Goal: Find specific page/section: Find specific page/section

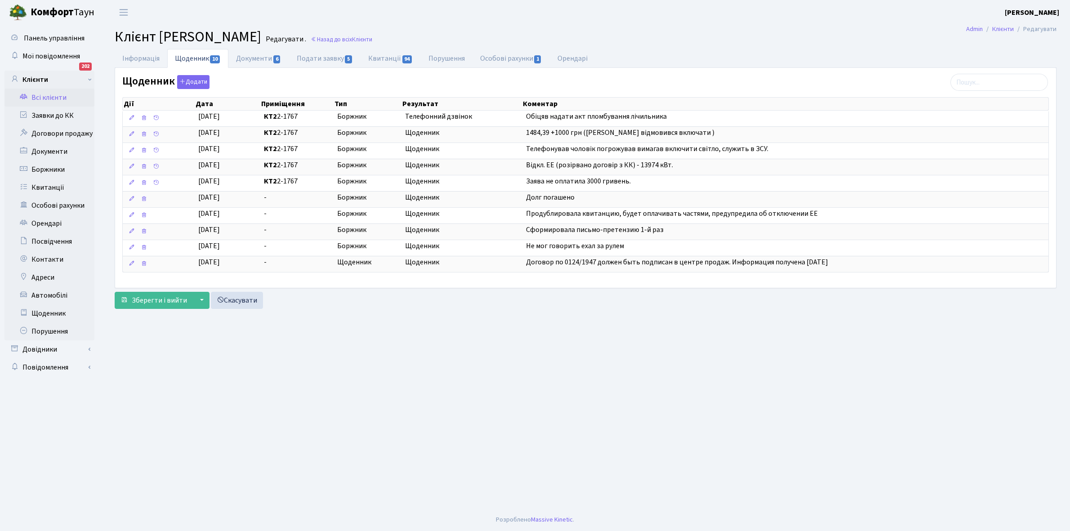
click at [54, 97] on link "Всі клієнти" at bounding box center [49, 98] width 90 height 18
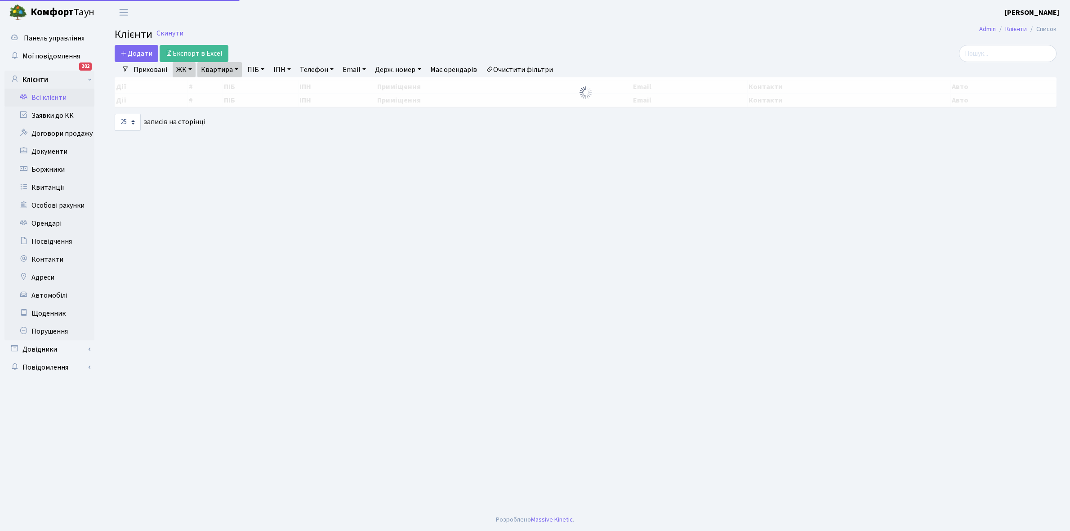
select select "25"
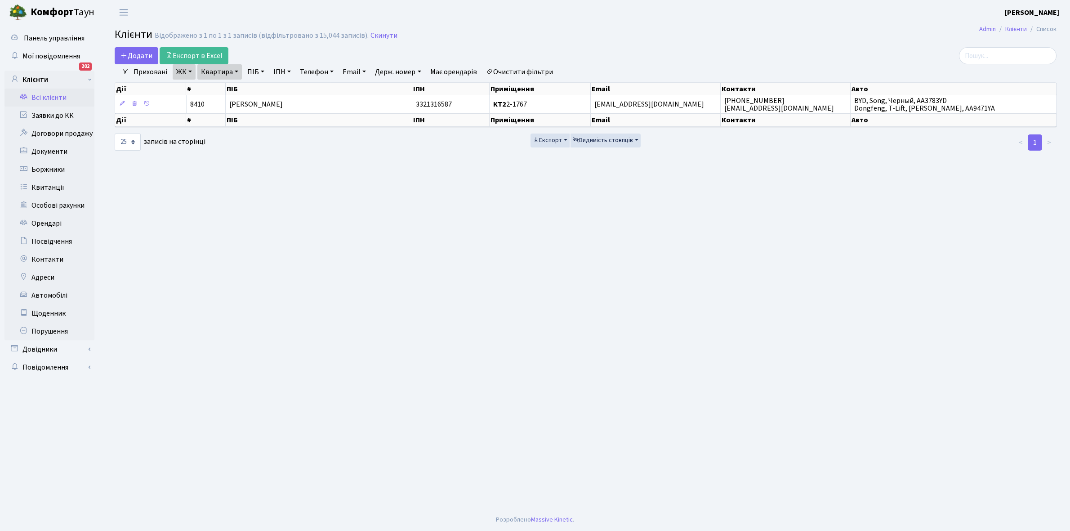
click at [522, 70] on link "Очистити фільтри" at bounding box center [519, 71] width 74 height 15
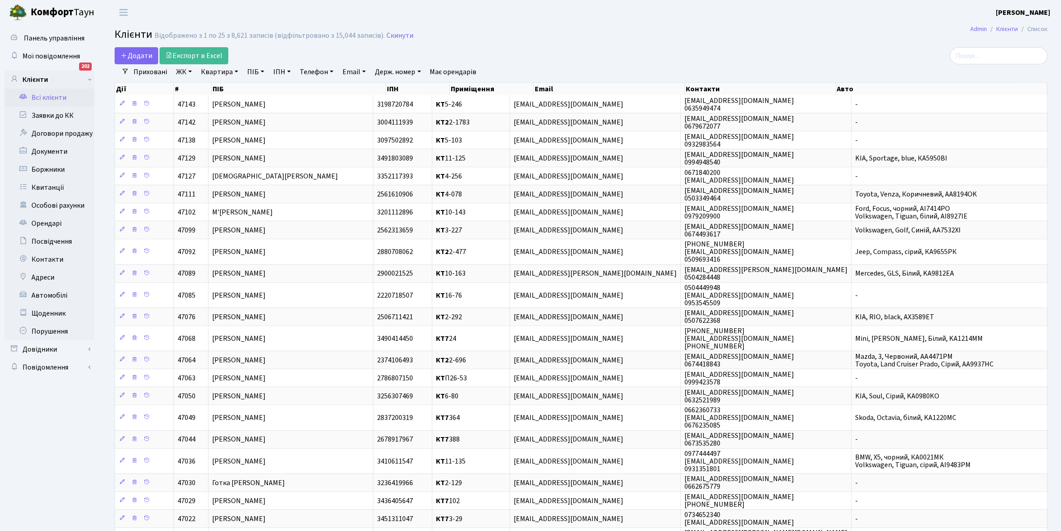
click at [189, 71] on link "ЖК" at bounding box center [184, 71] width 23 height 15
click at [205, 104] on li "КТ, вул. Регенераторна, 4" at bounding box center [228, 103] width 109 height 16
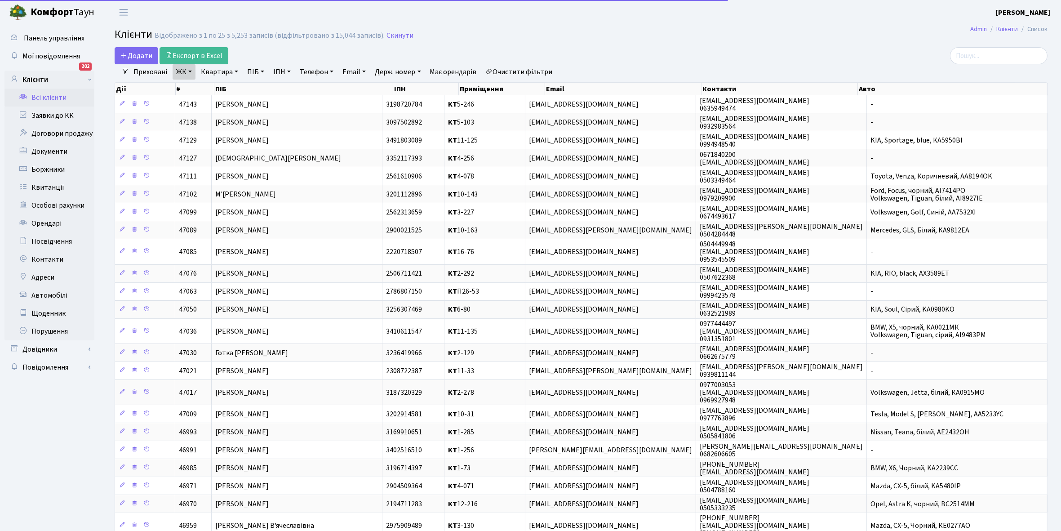
click at [236, 70] on link "Квартира" at bounding box center [219, 71] width 44 height 15
click at [221, 89] on input "text" at bounding box center [224, 89] width 53 height 17
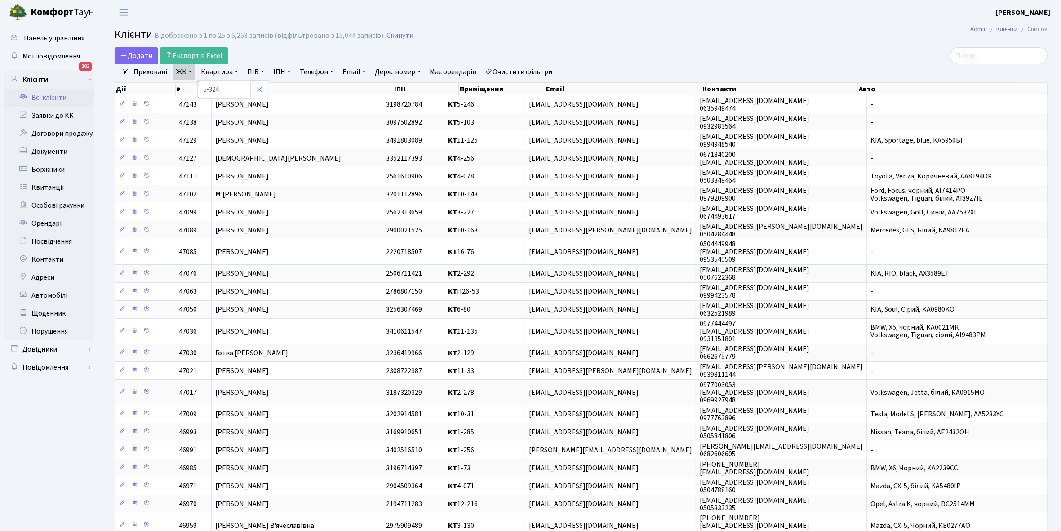
type input "5-324"
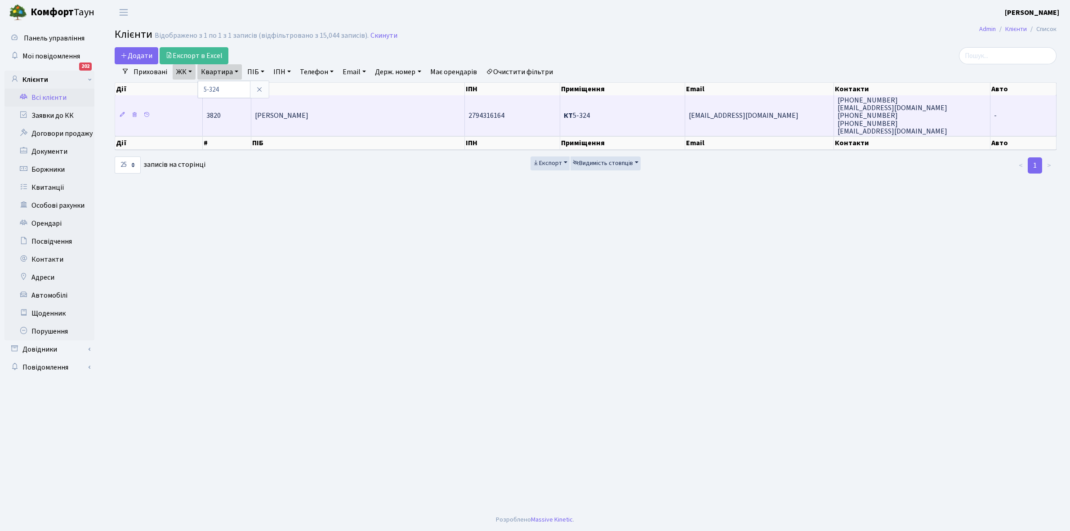
click at [320, 107] on td "Гавловська Ірина Олексіївна" at bounding box center [357, 115] width 213 height 40
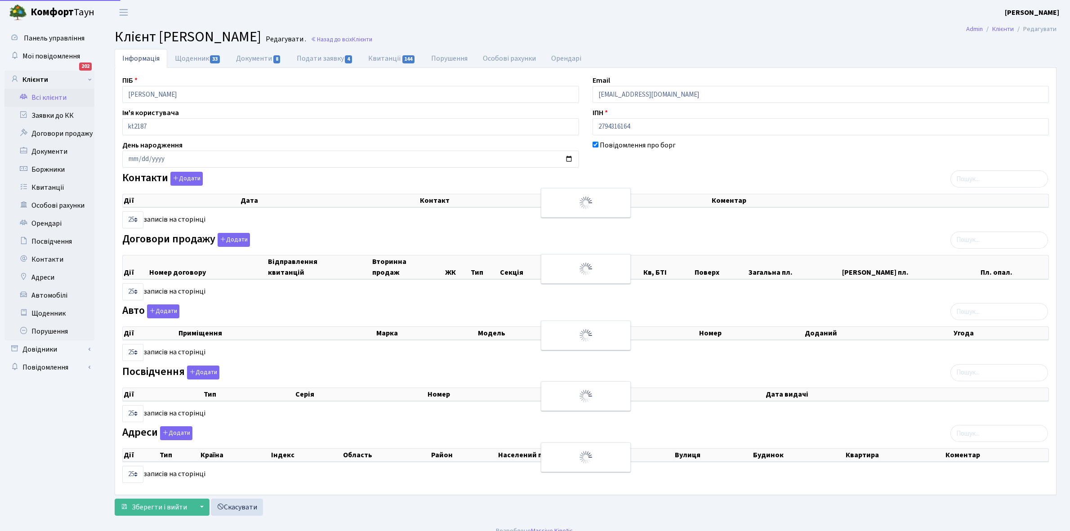
select select "25"
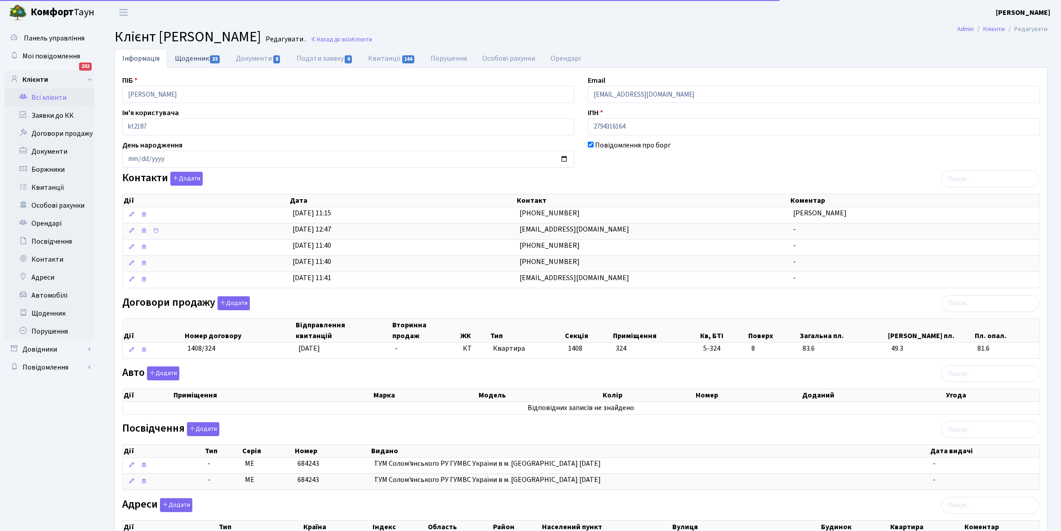
click at [190, 61] on link "Щоденник 33" at bounding box center [197, 58] width 61 height 18
select select "25"
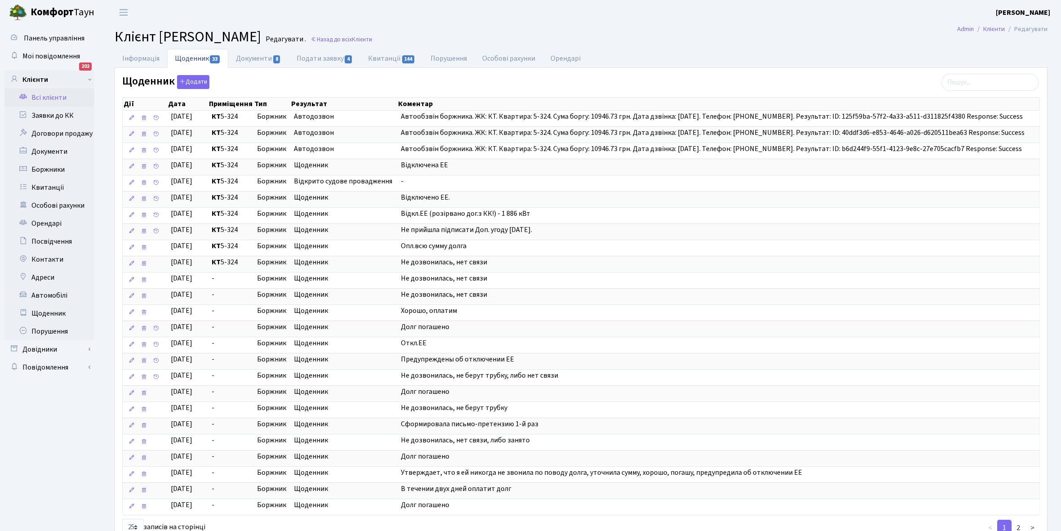
click at [45, 93] on link "Всі клієнти" at bounding box center [49, 98] width 90 height 18
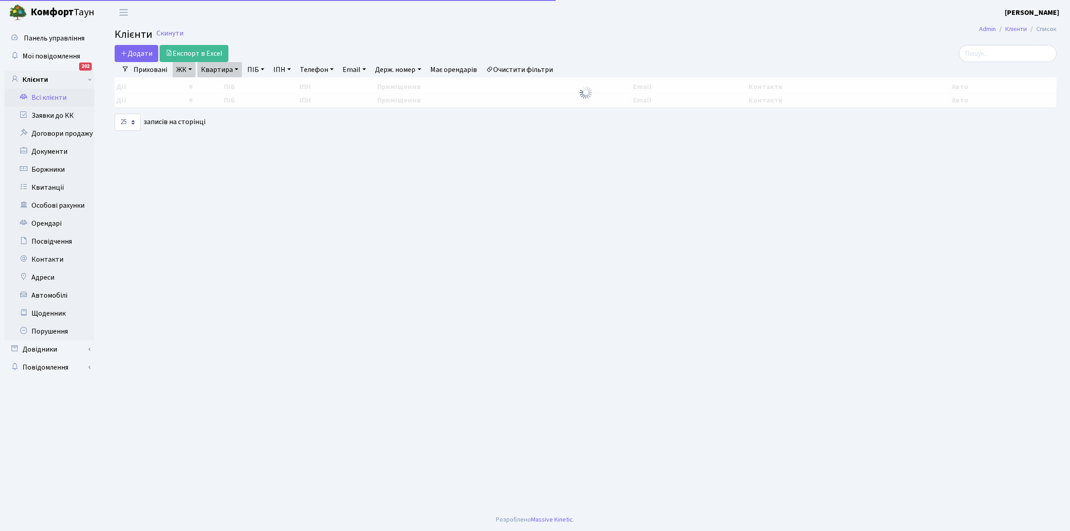
select select "25"
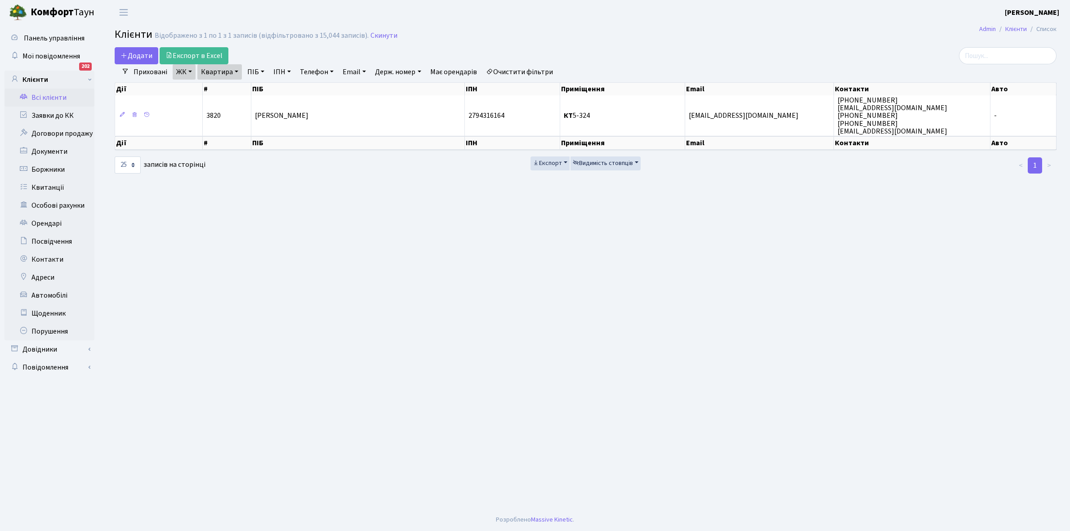
click at [235, 72] on link "Квартира" at bounding box center [219, 71] width 44 height 15
click at [236, 84] on input "5-324" at bounding box center [224, 89] width 53 height 17
type input "5"
click at [517, 68] on link "Очистити фільтри" at bounding box center [519, 71] width 74 height 15
select select
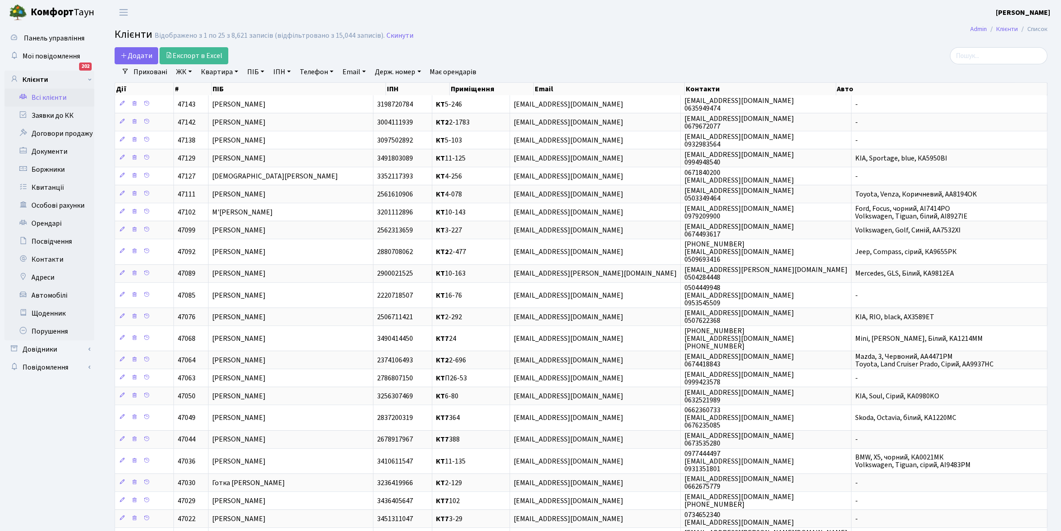
click at [190, 71] on link "ЖК" at bounding box center [184, 71] width 23 height 15
click at [199, 117] on li "КТ2, просп. Соборності, 17" at bounding box center [228, 119] width 109 height 16
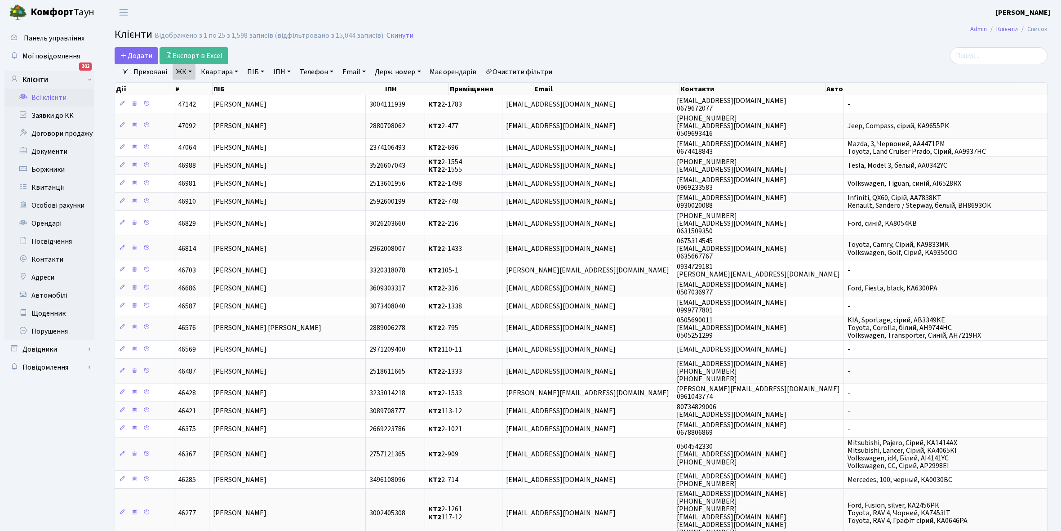
click at [235, 68] on link "Квартира" at bounding box center [219, 71] width 44 height 15
click at [225, 82] on input "text" at bounding box center [224, 89] width 53 height 17
type input "2-1515"
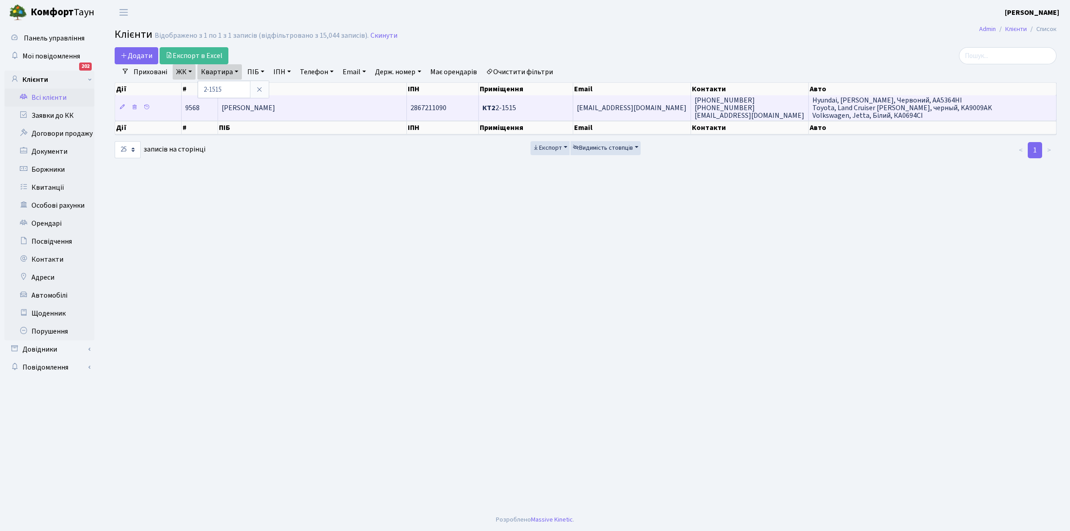
click at [275, 108] on span "[PERSON_NAME]" at bounding box center [248, 108] width 53 height 10
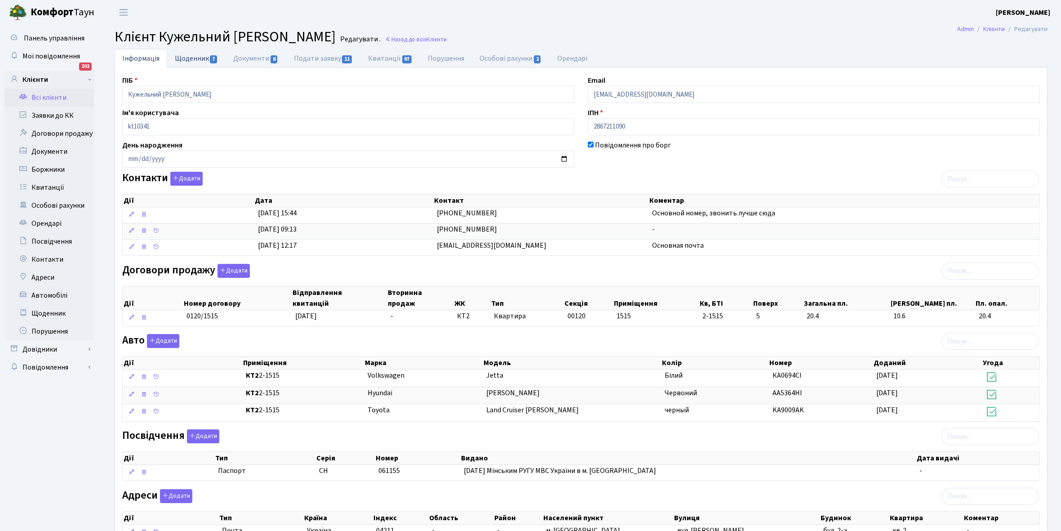
click at [192, 59] on link "Щоденник 7" at bounding box center [196, 58] width 58 height 18
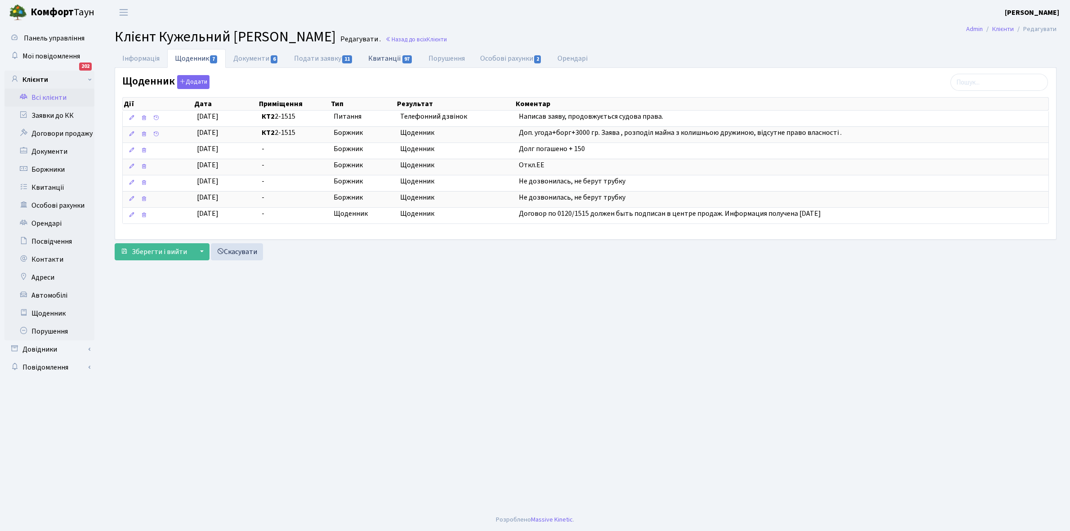
click at [390, 58] on link "Квитанції 97" at bounding box center [390, 58] width 60 height 18
select select "25"
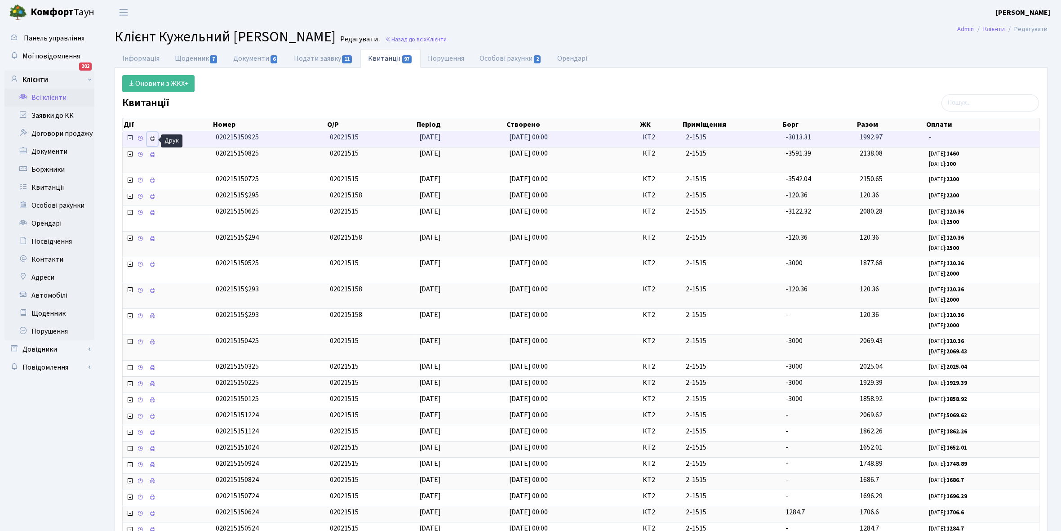
click at [155, 140] on icon at bounding box center [152, 138] width 6 height 6
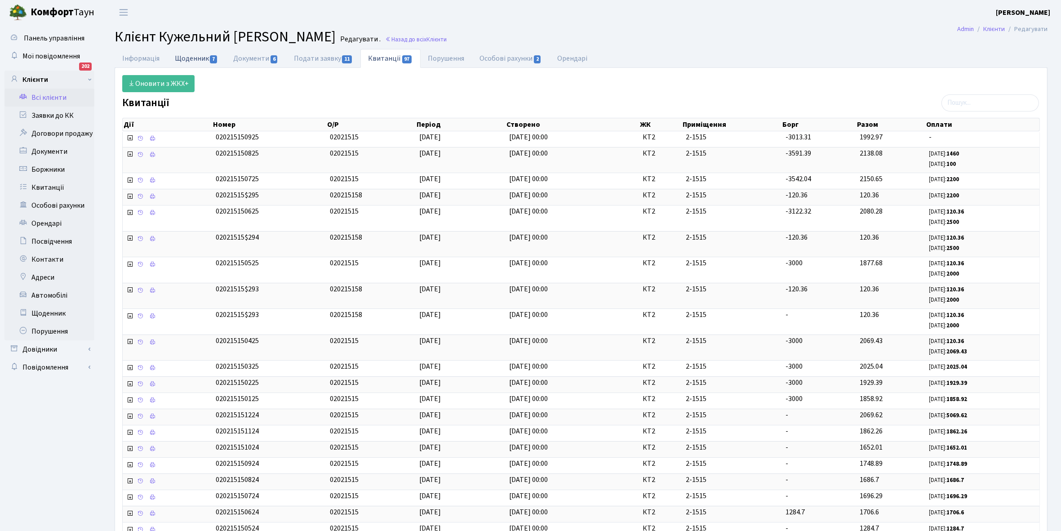
click at [185, 55] on link "Щоденник 7" at bounding box center [196, 58] width 58 height 18
